Goal: Information Seeking & Learning: Find specific fact

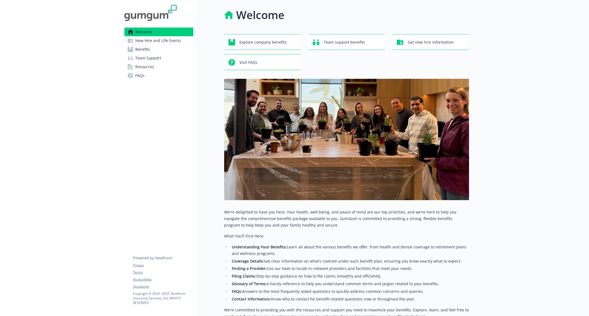
click at [144, 71] on span "Resources" at bounding box center [144, 66] width 19 height 9
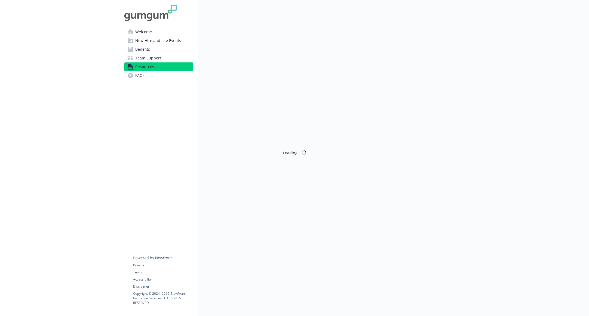
click at [144, 71] on span "Resources" at bounding box center [144, 66] width 19 height 9
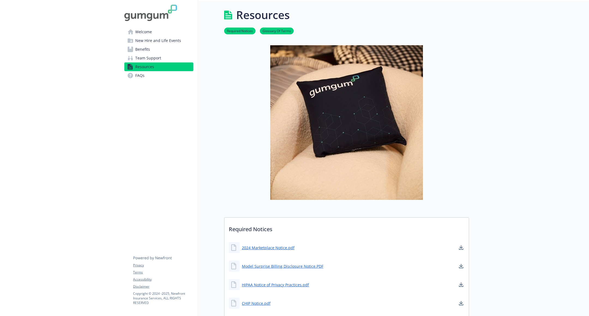
click at [145, 54] on span "Team Support" at bounding box center [148, 58] width 26 height 9
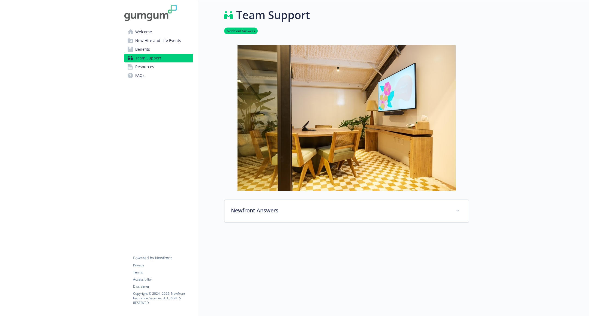
click at [146, 48] on span "Benefits" at bounding box center [142, 49] width 15 height 9
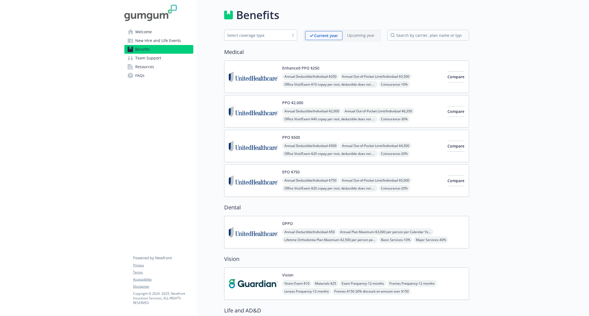
click at [147, 43] on span "New Hire and Life Events" at bounding box center [158, 40] width 46 height 9
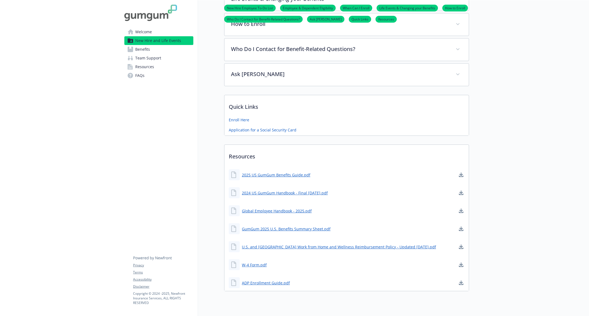
scroll to position [347, 0]
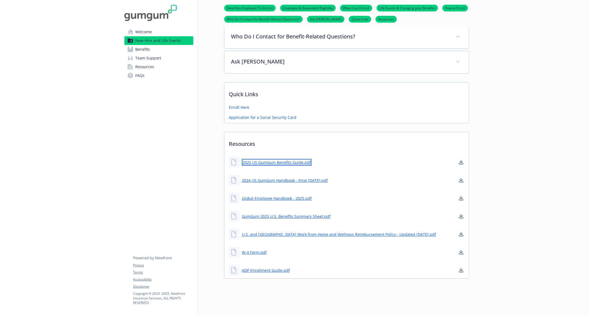
click at [282, 159] on link "2025 US GumGum Benefits Guide.pdf" at bounding box center [277, 162] width 70 height 7
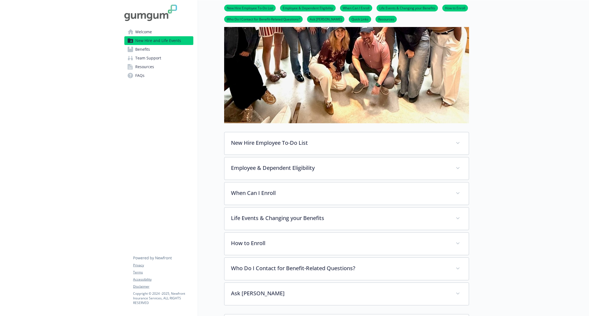
scroll to position [0, 0]
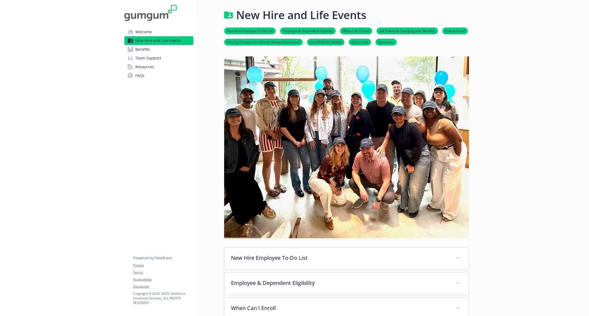
click at [162, 51] on link "Benefits" at bounding box center [158, 49] width 69 height 9
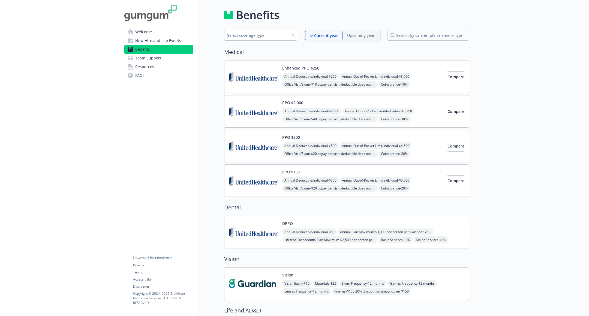
click at [170, 44] on span "New Hire and Life Events" at bounding box center [158, 40] width 46 height 9
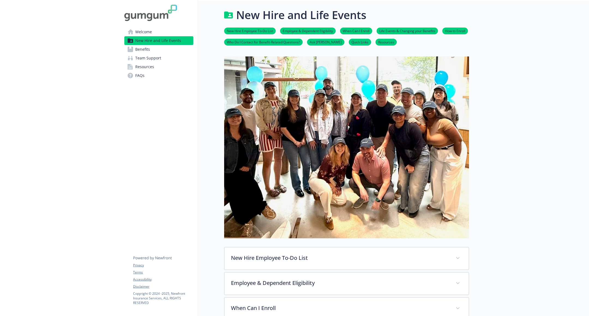
click at [158, 32] on link "Welcome" at bounding box center [158, 32] width 69 height 9
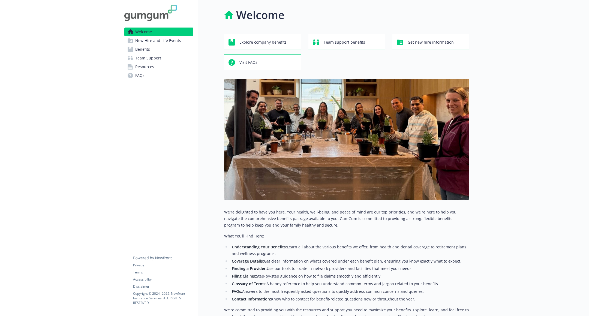
click at [180, 43] on link "New Hire and Life Events" at bounding box center [158, 40] width 69 height 9
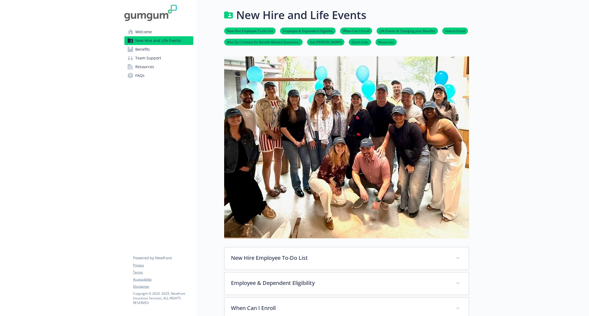
click at [176, 48] on link "Benefits" at bounding box center [158, 49] width 69 height 9
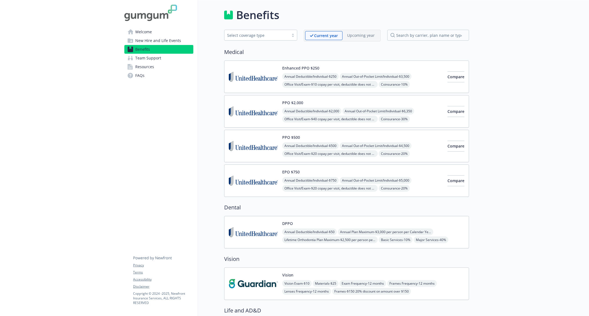
click at [172, 58] on link "Team Support" at bounding box center [158, 58] width 69 height 9
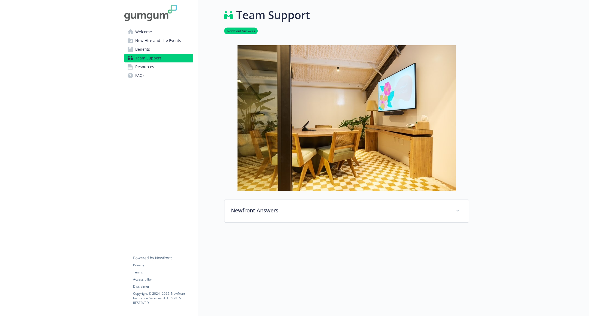
click at [170, 67] on link "Resources" at bounding box center [158, 66] width 69 height 9
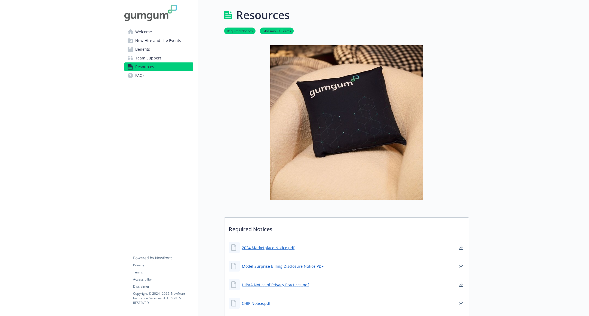
click at [172, 59] on link "Team Support" at bounding box center [158, 58] width 69 height 9
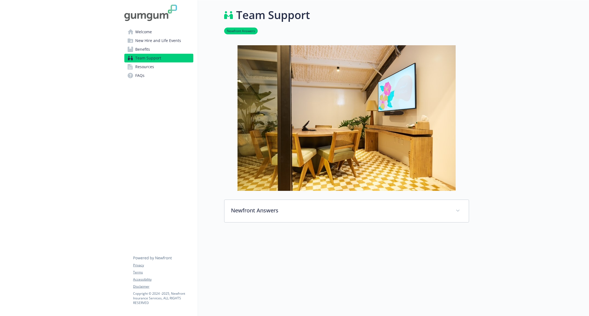
click at [155, 37] on span "New Hire and Life Events" at bounding box center [158, 40] width 46 height 9
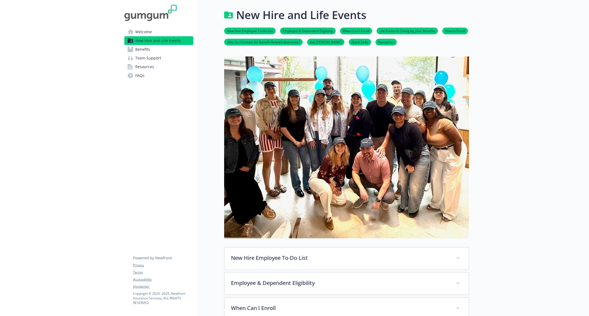
click at [147, 33] on span "Welcome" at bounding box center [143, 32] width 17 height 9
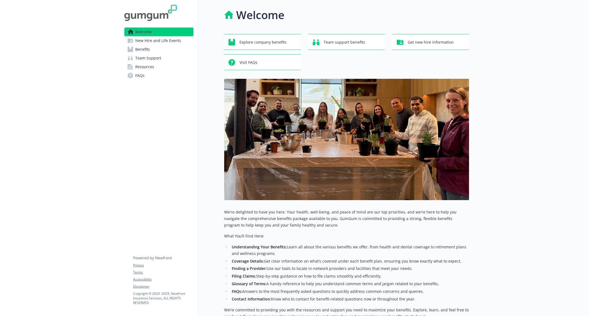
click at [147, 39] on span "New Hire and Life Events" at bounding box center [158, 40] width 46 height 9
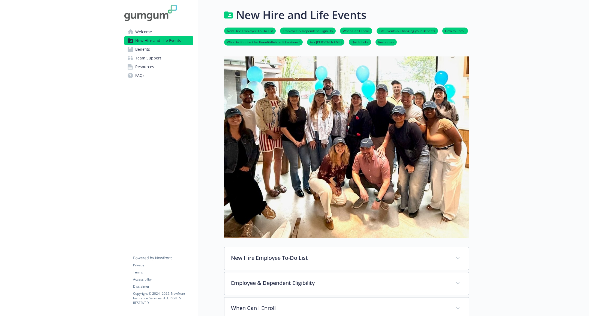
click at [160, 35] on link "Welcome" at bounding box center [158, 32] width 69 height 9
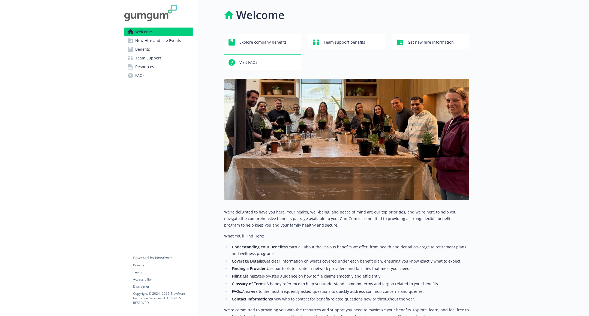
click at [162, 38] on span "New Hire and Life Events" at bounding box center [158, 40] width 46 height 9
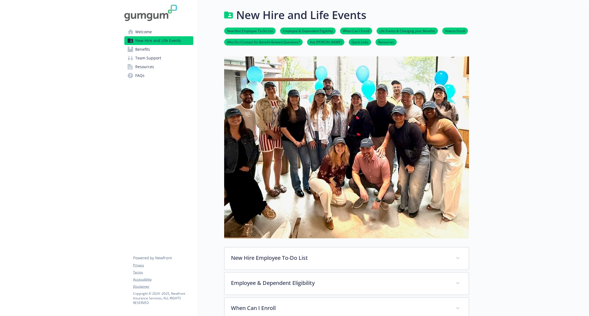
click at [162, 38] on span "New Hire and Life Events" at bounding box center [158, 40] width 46 height 9
click at [151, 63] on span "Resources" at bounding box center [144, 66] width 19 height 9
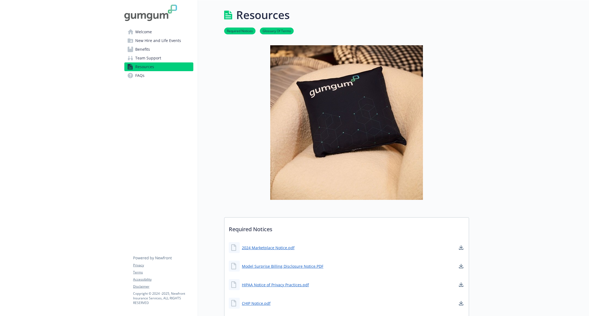
click at [153, 59] on span "Team Support" at bounding box center [148, 58] width 26 height 9
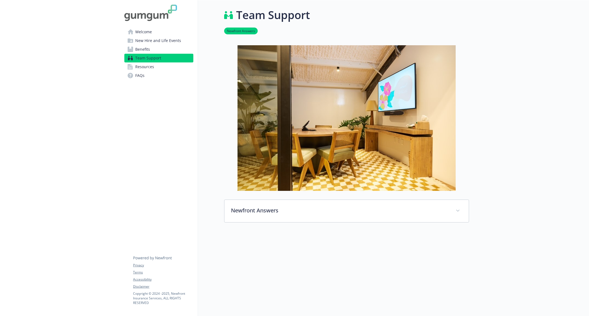
click at [149, 64] on span "Resources" at bounding box center [144, 66] width 19 height 9
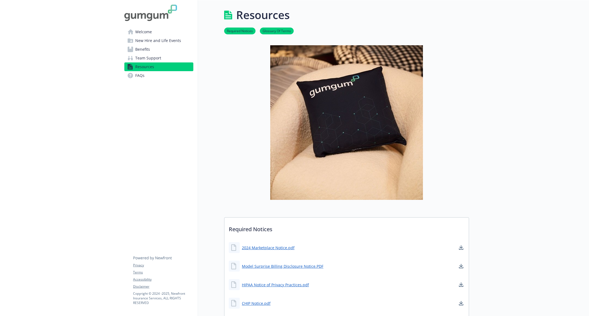
click at [166, 71] on link "Resources" at bounding box center [158, 66] width 69 height 9
click at [166, 75] on link "FAQs" at bounding box center [158, 75] width 69 height 9
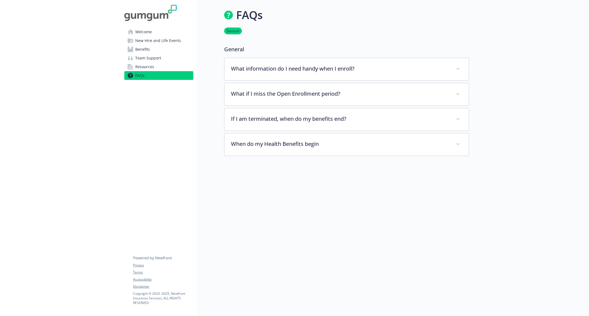
click at [158, 66] on link "Resources" at bounding box center [158, 66] width 69 height 9
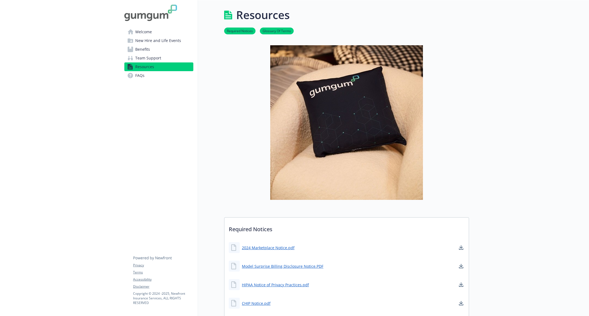
click at [156, 79] on link "FAQs" at bounding box center [158, 75] width 69 height 9
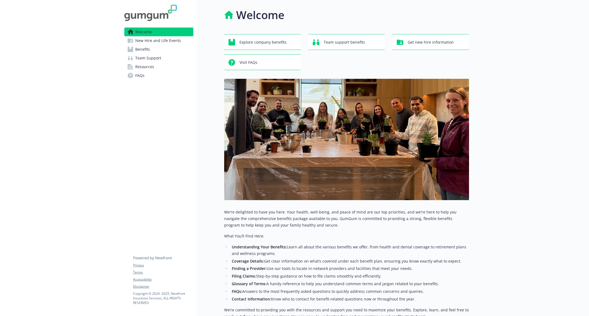
click at [156, 68] on link "Resources" at bounding box center [158, 66] width 69 height 9
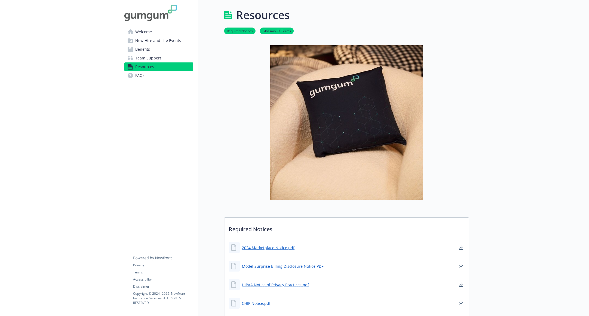
click at [152, 79] on link "FAQs" at bounding box center [158, 75] width 69 height 9
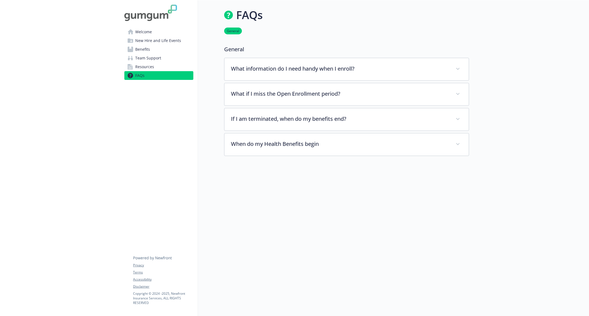
click at [158, 65] on link "Resources" at bounding box center [158, 66] width 69 height 9
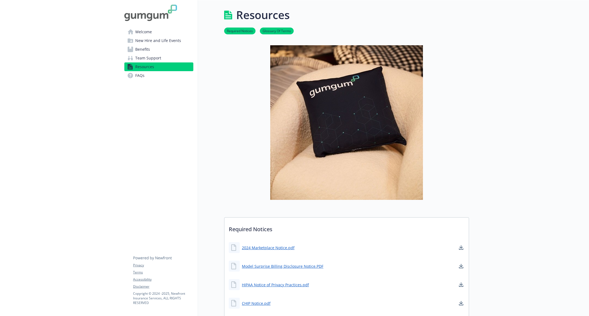
click at [156, 57] on span "Team Support" at bounding box center [148, 58] width 26 height 9
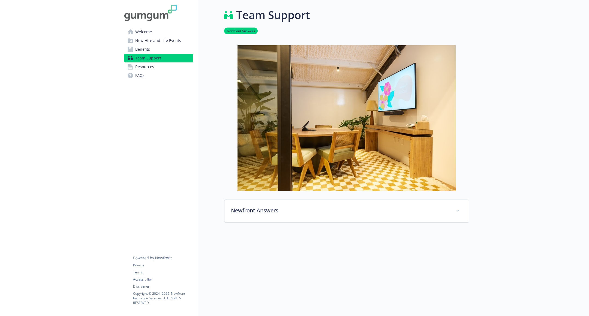
click at [155, 65] on link "Resources" at bounding box center [158, 66] width 69 height 9
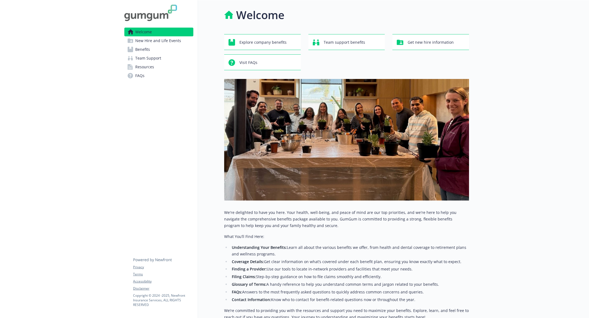
click at [150, 43] on span "New Hire and Life Events" at bounding box center [158, 40] width 46 height 9
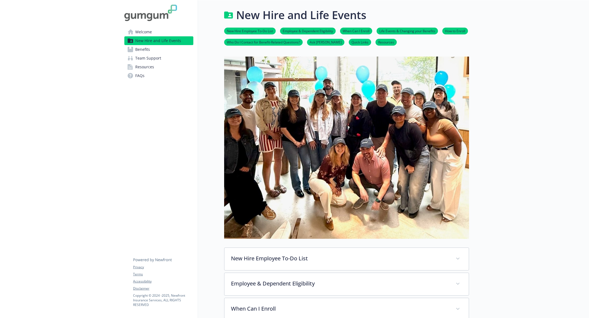
click at [148, 51] on span "Benefits" at bounding box center [142, 49] width 15 height 9
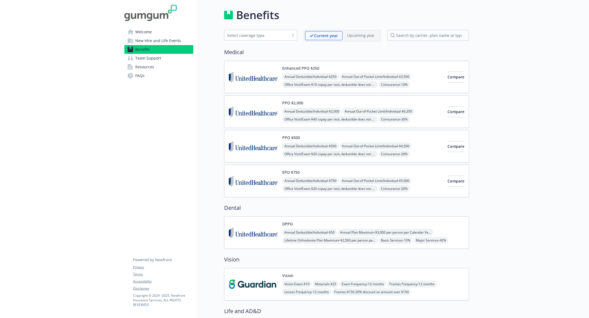
click at [148, 58] on span "Team Support" at bounding box center [148, 58] width 26 height 9
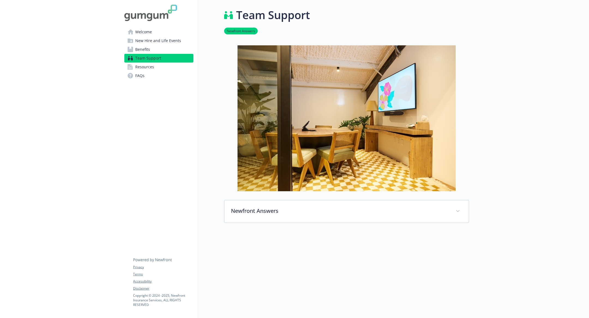
click at [148, 65] on span "Resources" at bounding box center [144, 66] width 19 height 9
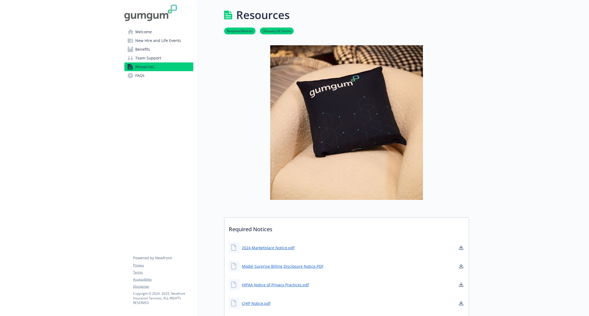
click at [156, 70] on link "Resources" at bounding box center [158, 66] width 69 height 9
click at [149, 77] on link "FAQs" at bounding box center [158, 75] width 69 height 9
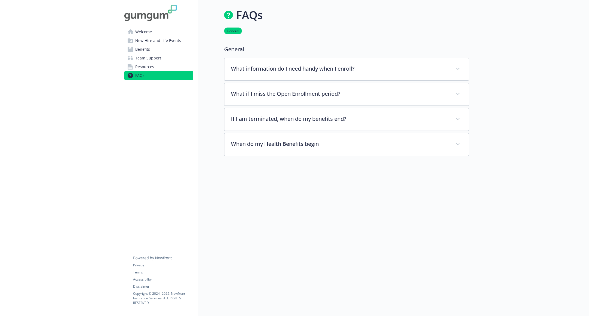
click at [157, 64] on link "Resources" at bounding box center [158, 66] width 69 height 9
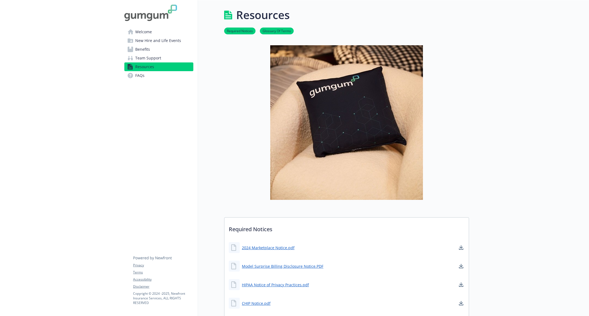
click at [276, 29] on link "Glossary Of Terms" at bounding box center [277, 30] width 34 height 5
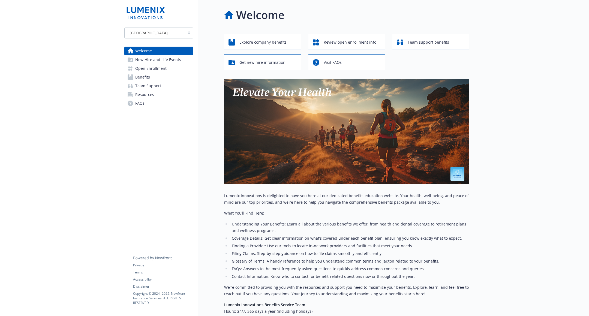
click at [158, 61] on span "New Hire and Life Events" at bounding box center [158, 59] width 46 height 9
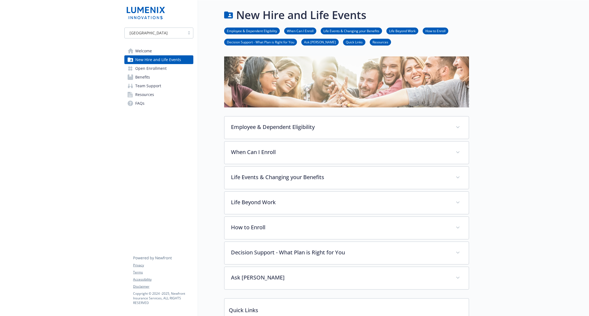
click at [157, 69] on span "Open Enrollment" at bounding box center [150, 68] width 31 height 9
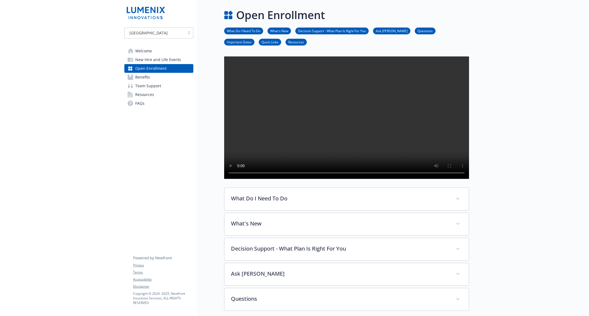
click at [157, 73] on link "Benefits" at bounding box center [158, 77] width 69 height 9
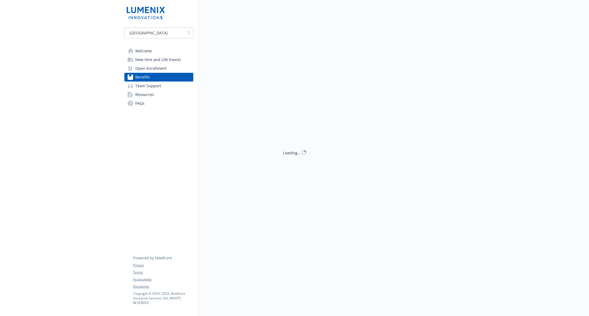
click at [162, 69] on span "Open Enrollment" at bounding box center [150, 68] width 31 height 9
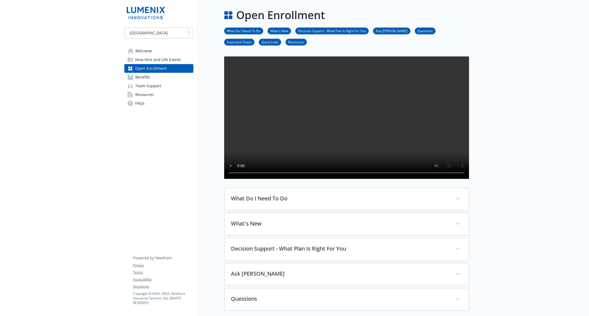
click at [163, 79] on link "Benefits" at bounding box center [158, 77] width 69 height 9
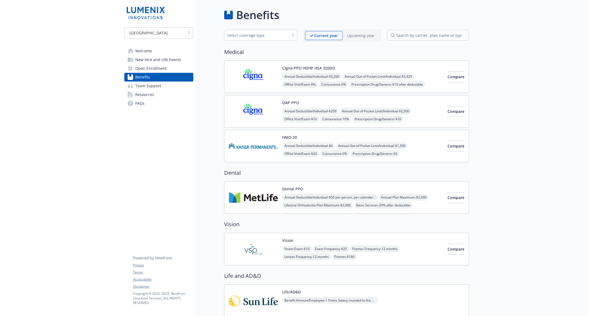
click at [162, 87] on link "Team Support" at bounding box center [158, 86] width 69 height 9
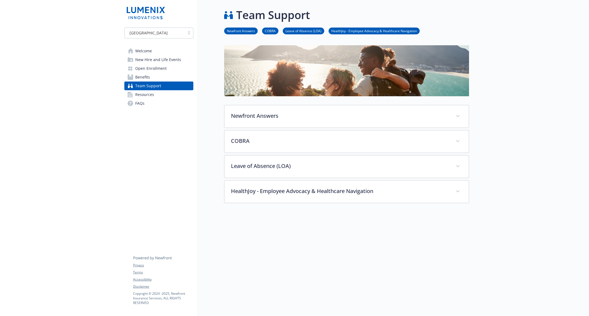
click at [160, 93] on link "Resources" at bounding box center [158, 94] width 69 height 9
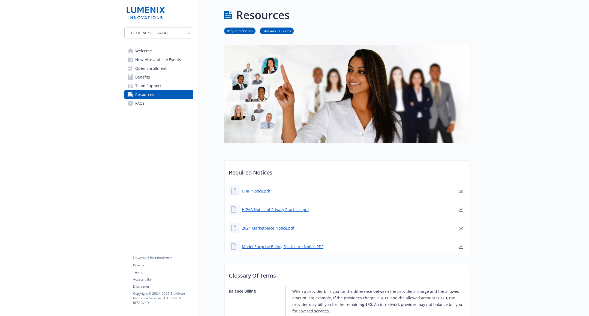
click at [160, 98] on link "Resources" at bounding box center [158, 94] width 69 height 9
click at [159, 104] on link "FAQs" at bounding box center [158, 103] width 69 height 9
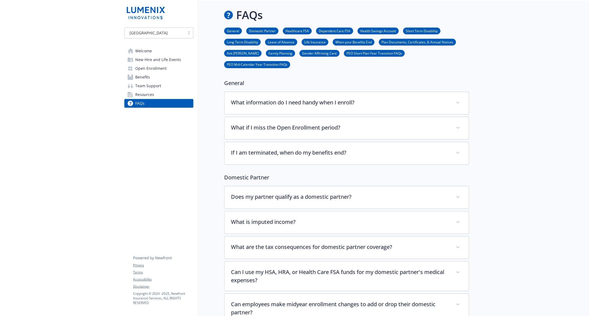
click at [170, 90] on link "Resources" at bounding box center [158, 94] width 69 height 9
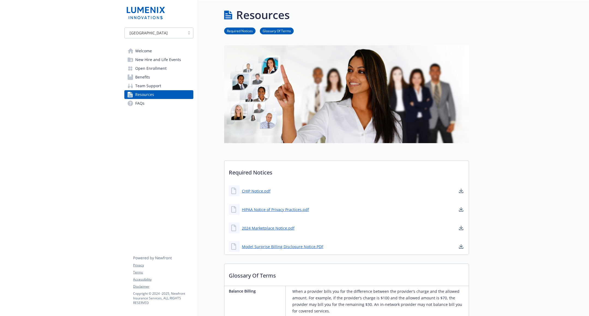
click at [165, 46] on div "[GEOGRAPHIC_DATA] Welcome New Hire and Life Events Open Enrollment Benefits Tea…" at bounding box center [158, 68] width 69 height 80
click at [163, 49] on link "Welcome" at bounding box center [158, 51] width 69 height 9
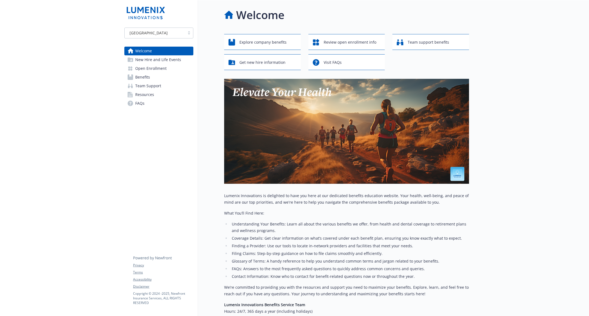
click at [162, 58] on span "New Hire and Life Events" at bounding box center [158, 59] width 46 height 9
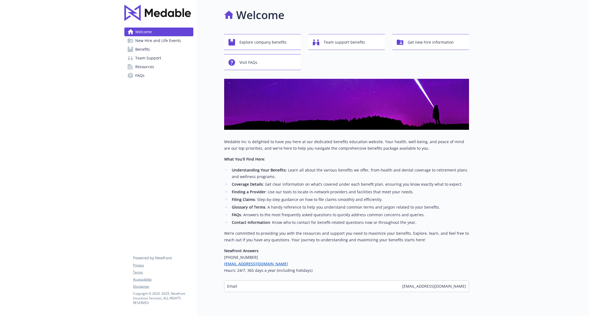
click at [178, 49] on link "Benefits" at bounding box center [158, 49] width 69 height 9
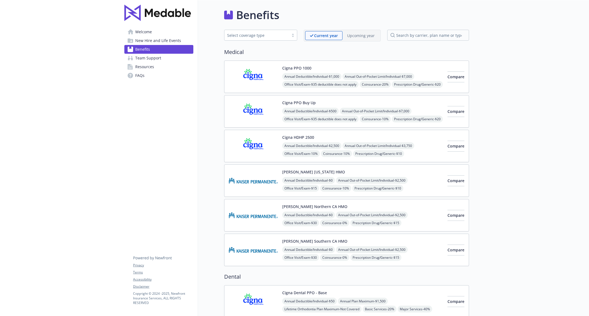
click at [361, 38] on p "Upcoming year" at bounding box center [361, 36] width 28 height 6
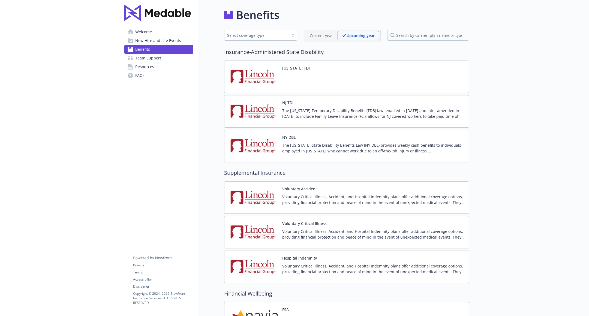
scroll to position [125, 0]
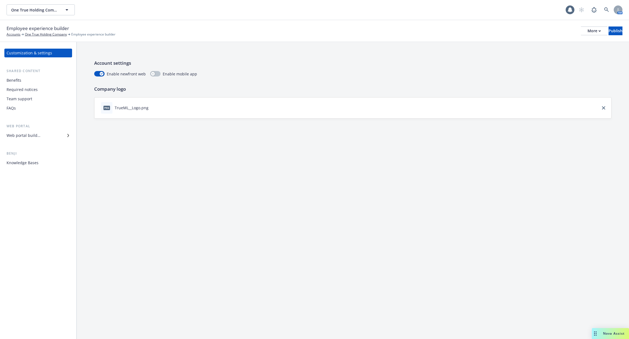
click at [47, 133] on div "Web portal builder" at bounding box center [38, 135] width 63 height 9
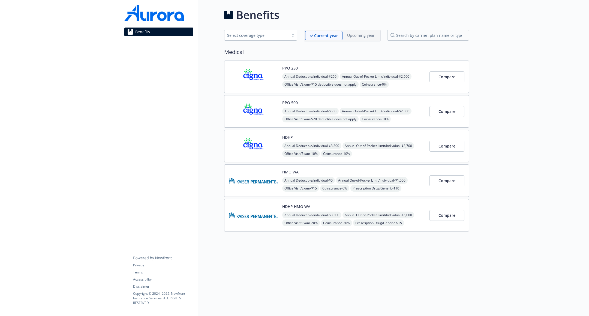
click at [321, 32] on div "Current year" at bounding box center [323, 35] width 37 height 9
click at [261, 84] on img at bounding box center [253, 76] width 49 height 23
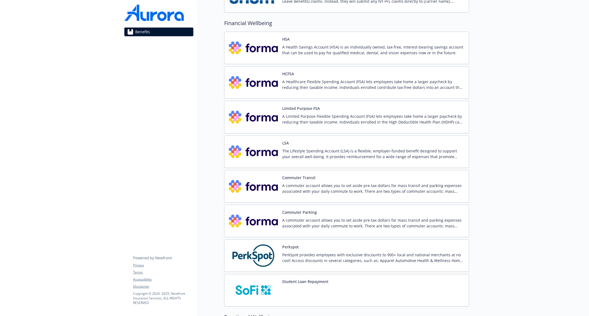
scroll to position [841, 0]
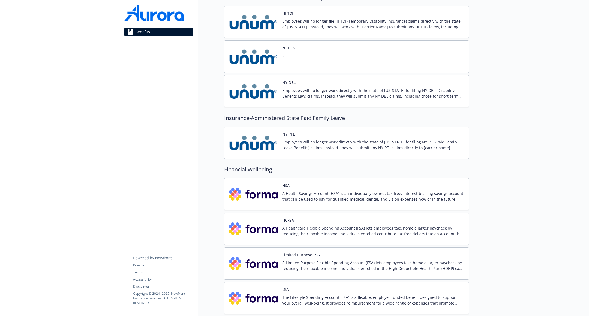
click at [364, 134] on div "NY PFL Employees will no longer work directly with the state of New York for fi…" at bounding box center [373, 142] width 182 height 23
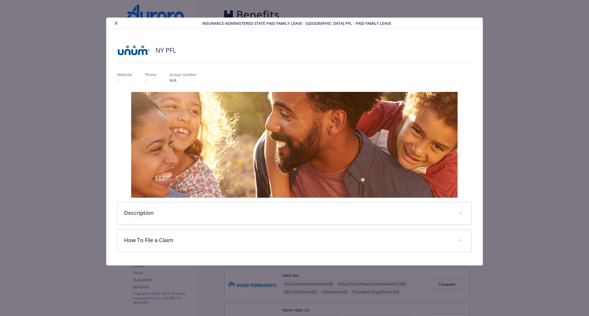
scroll to position [694, 0]
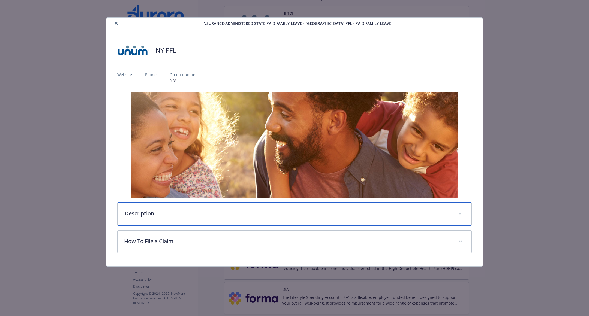
click at [151, 216] on p "Description" at bounding box center [288, 214] width 327 height 8
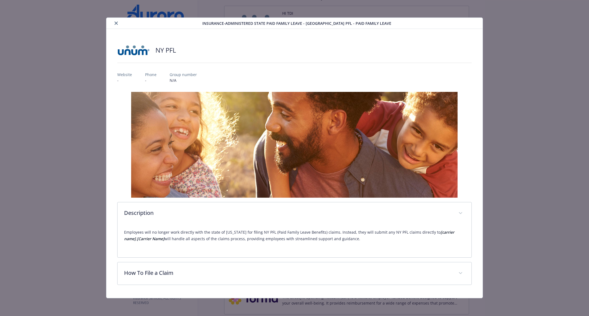
click at [117, 22] on icon "close" at bounding box center [116, 23] width 3 height 3
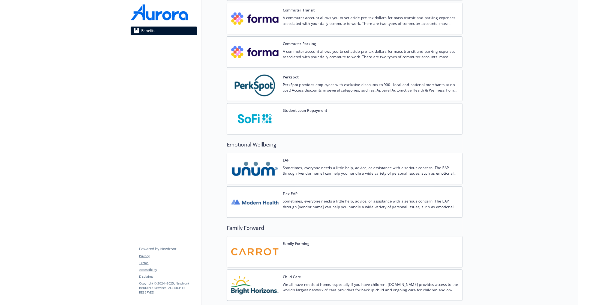
scroll to position [1007, 0]
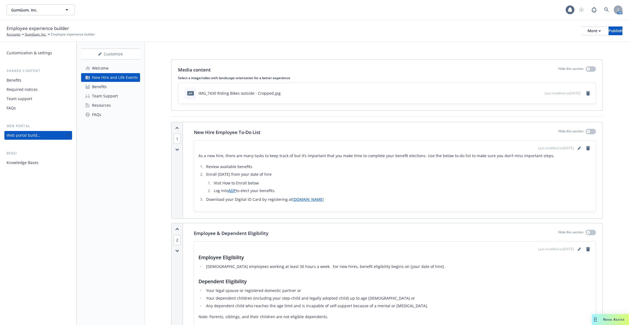
scroll to position [1147, 0]
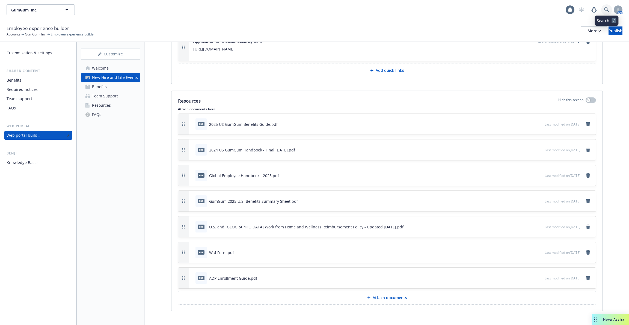
click at [604, 13] on link at bounding box center [606, 9] width 11 height 11
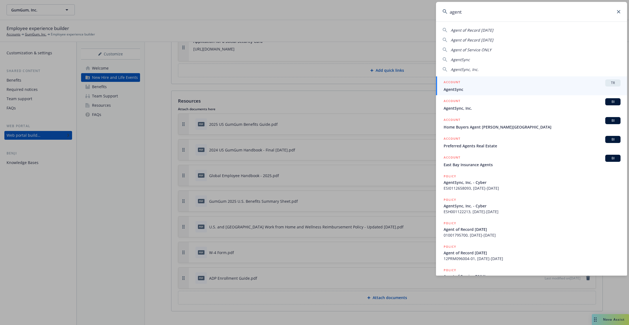
click at [527, 8] on input "agent" at bounding box center [531, 12] width 191 height 20
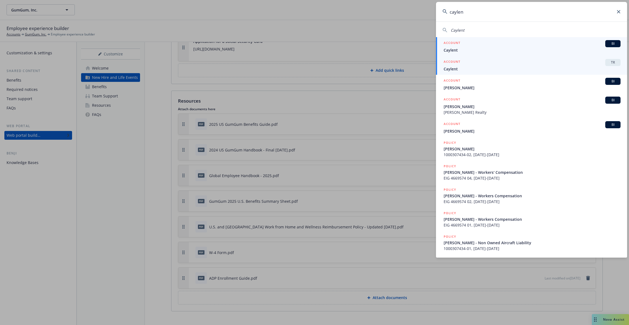
type input "caylen"
click at [484, 67] on span "Caylent" at bounding box center [531, 69] width 177 height 6
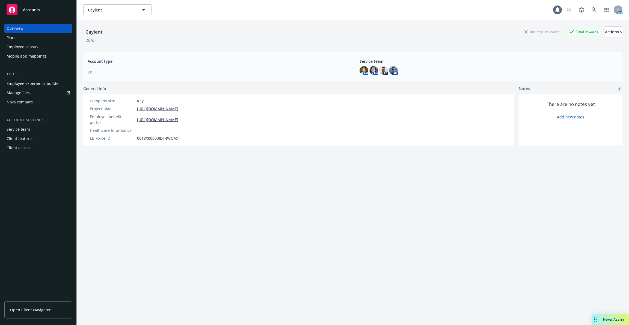
click at [47, 46] on div "Employee census" at bounding box center [38, 47] width 63 height 9
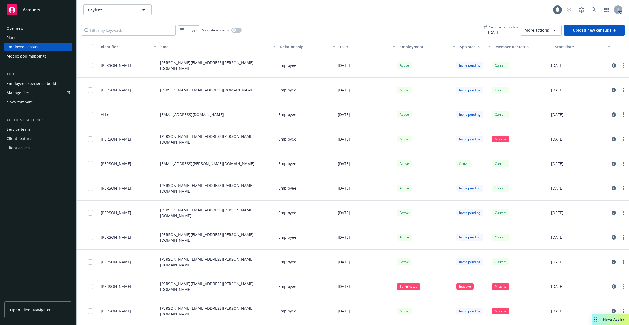
click at [145, 35] on div "Filters Show dependents Next carrier update [DATE] More actions Upload new cens…" at bounding box center [353, 30] width 552 height 20
click at [144, 30] on input "Filter by keyword..." at bounding box center [128, 30] width 94 height 11
paste input "[PERSON_NAME][EMAIL_ADDRESS][DOMAIN_NAME]"
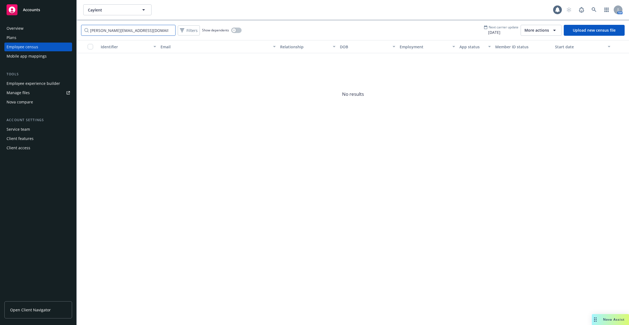
click at [144, 30] on input "[PERSON_NAME][EMAIL_ADDRESS][DOMAIN_NAME]" at bounding box center [128, 30] width 94 height 11
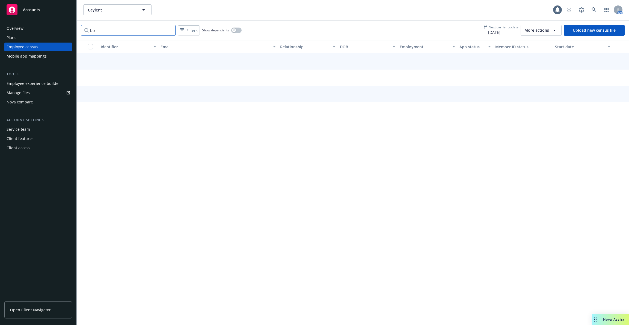
type input "b"
type input "bloem"
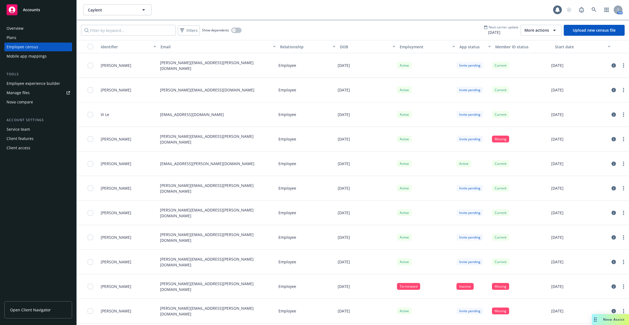
click at [20, 40] on div "Plans" at bounding box center [38, 37] width 63 height 9
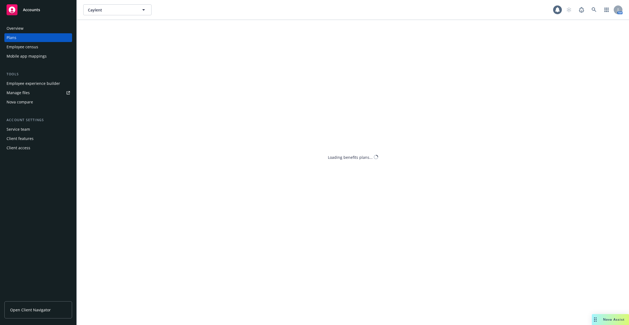
click at [23, 46] on div "Employee census" at bounding box center [23, 47] width 32 height 9
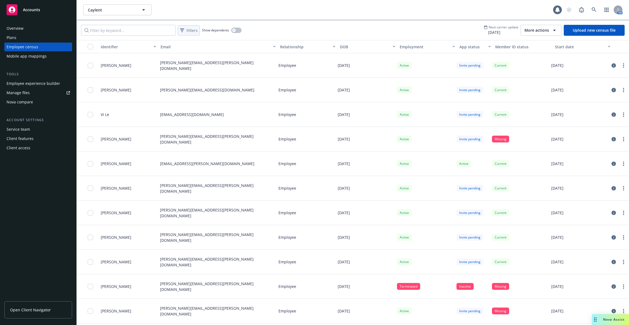
click at [186, 31] on div "Filters" at bounding box center [189, 30] width 20 height 8
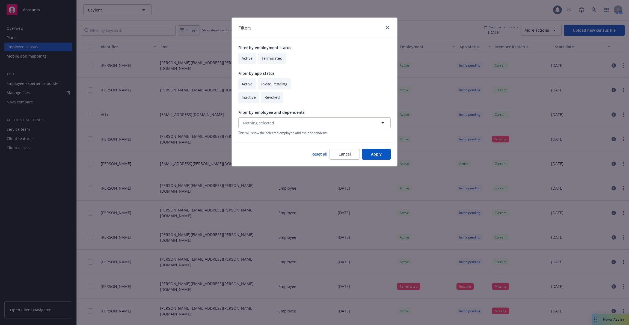
click at [186, 31] on div "Filters Filter by employment status Active Terminated Filter by app status Acti…" at bounding box center [314, 162] width 629 height 325
click at [188, 15] on div "Filters Filter by employment status Active Terminated Filter by app status Acti…" at bounding box center [314, 162] width 629 height 325
click at [386, 26] on icon "close" at bounding box center [387, 27] width 3 height 3
